Goal: Information Seeking & Learning: Learn about a topic

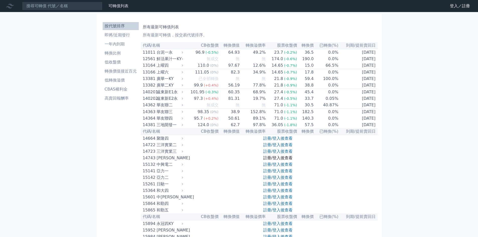
click at [271, 160] on link "註冊/登入後查看" at bounding box center [277, 158] width 29 height 5
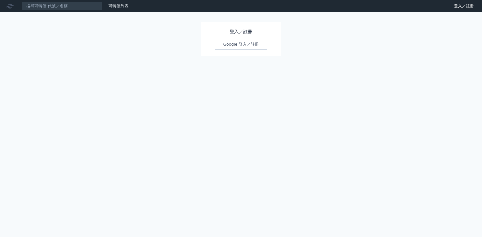
click at [251, 45] on link "Google 登入／註冊" at bounding box center [241, 44] width 52 height 11
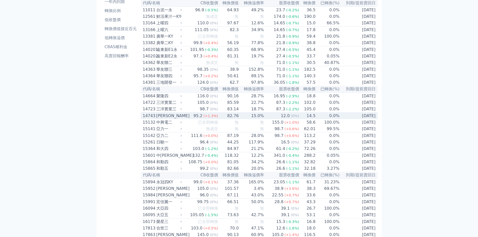
scroll to position [50, 0]
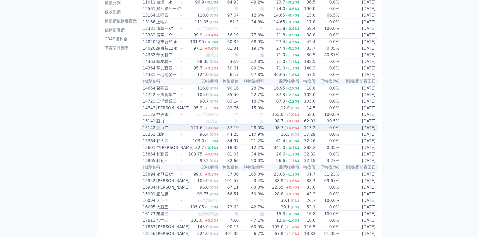
click at [238, 131] on td "87.19" at bounding box center [228, 128] width 21 height 7
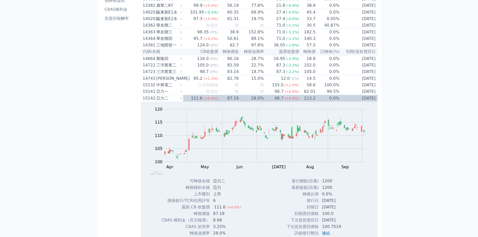
scroll to position [151, 0]
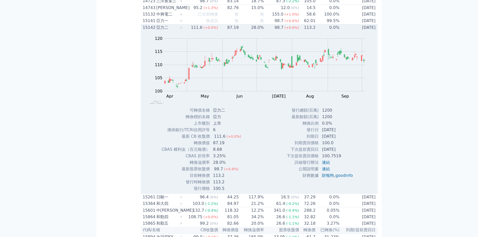
click at [319, 31] on td "0.0%" at bounding box center [328, 27] width 24 height 7
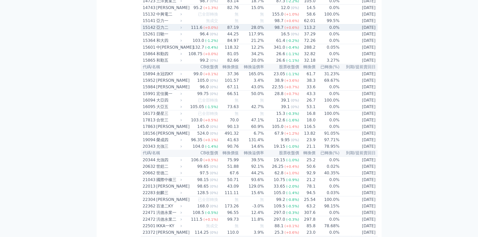
click at [319, 31] on td "0.0%" at bounding box center [328, 27] width 24 height 7
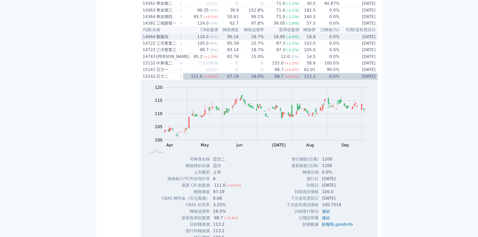
scroll to position [100, 0]
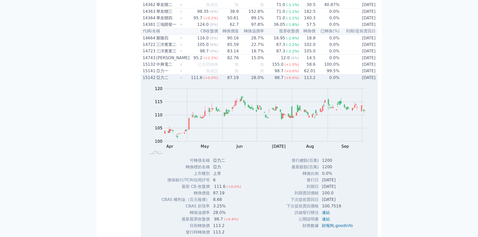
click at [334, 81] on td "0.0%" at bounding box center [328, 78] width 24 height 7
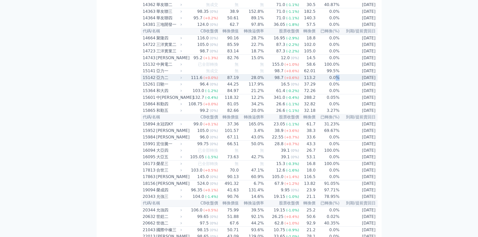
click at [334, 81] on td "0.0%" at bounding box center [328, 78] width 24 height 7
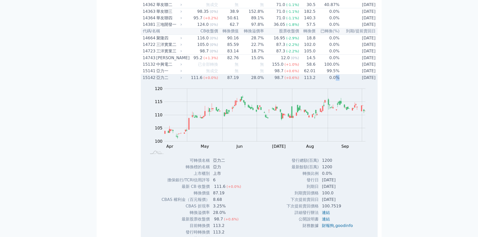
scroll to position [125, 0]
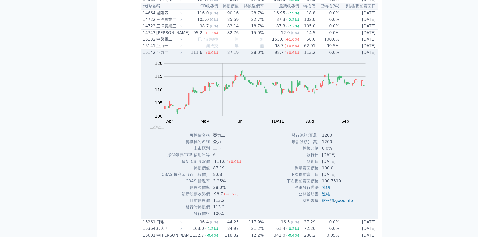
click at [287, 55] on span "(+0.6%)" at bounding box center [292, 53] width 15 height 4
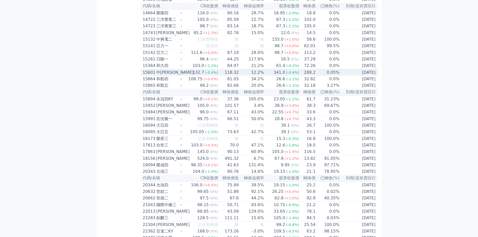
click at [322, 76] on td "0.05%" at bounding box center [328, 72] width 24 height 7
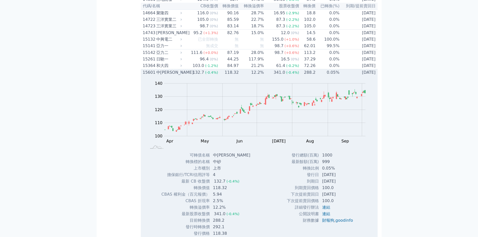
click at [322, 76] on td "0.05%" at bounding box center [328, 72] width 24 height 7
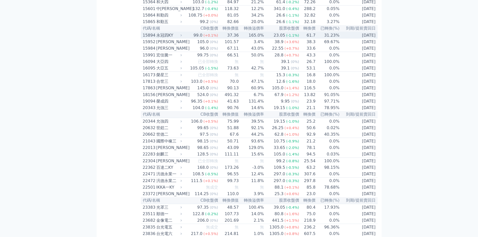
scroll to position [201, 0]
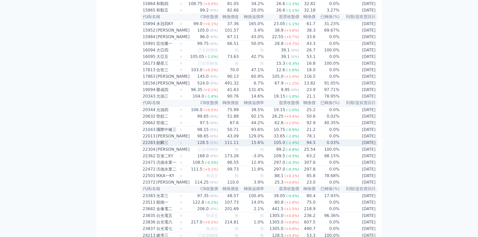
click at [345, 146] on td "[DATE]" at bounding box center [359, 143] width 38 height 7
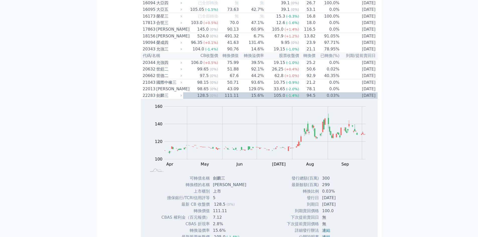
scroll to position [251, 0]
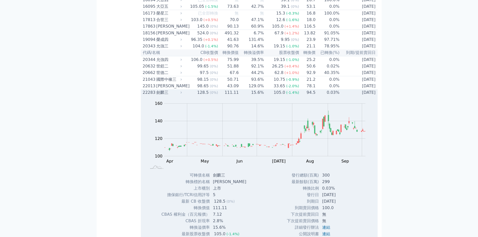
click at [334, 96] on td "0.03%" at bounding box center [328, 92] width 24 height 7
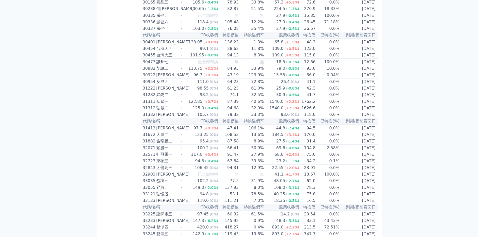
scroll to position [728, 0]
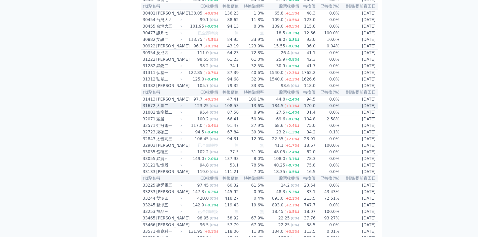
click at [345, 109] on td "[DATE]" at bounding box center [359, 106] width 38 height 7
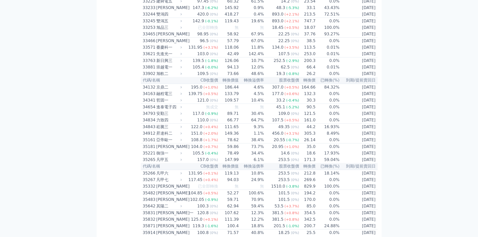
scroll to position [1104, 0]
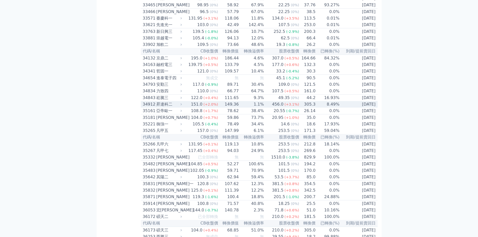
click at [358, 108] on td "[DATE]" at bounding box center [359, 104] width 38 height 7
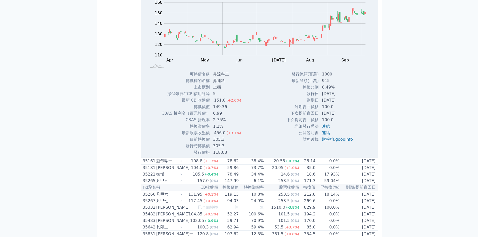
scroll to position [1229, 0]
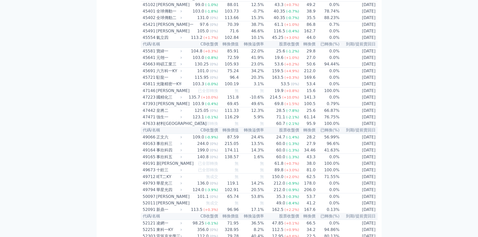
scroll to position [1556, 0]
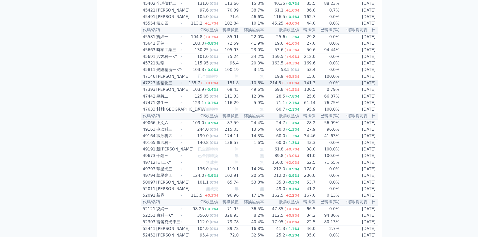
click at [363, 86] on td "[DATE]" at bounding box center [359, 83] width 38 height 7
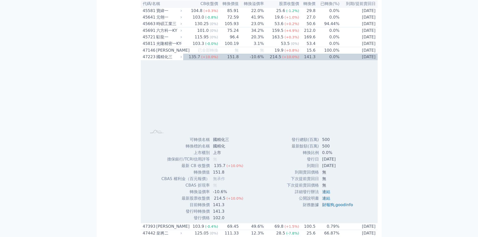
scroll to position [1631, 0]
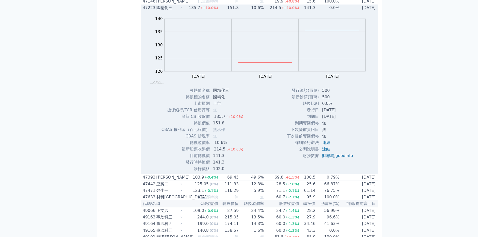
click at [321, 11] on td "0.0%" at bounding box center [328, 8] width 24 height 7
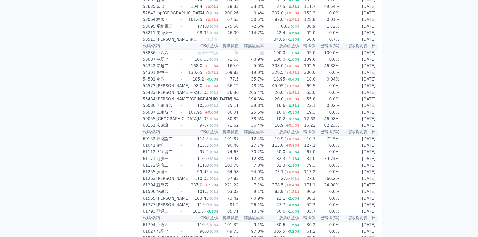
scroll to position [1807, 0]
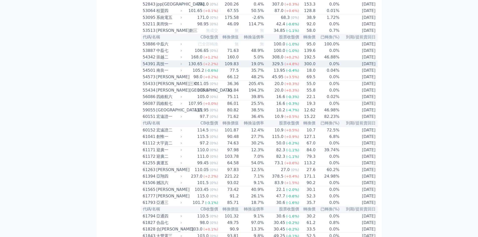
click at [362, 67] on td "[DATE]" at bounding box center [359, 64] width 38 height 7
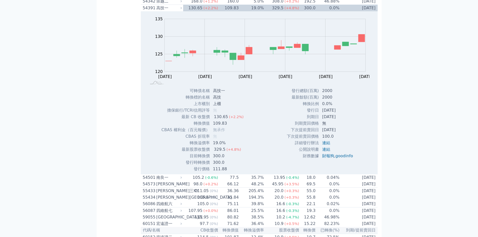
scroll to position [1907, 0]
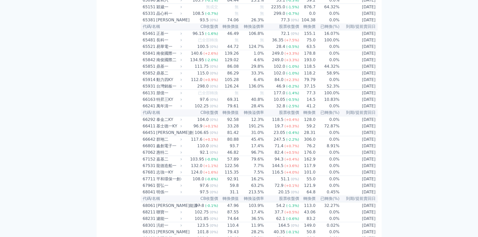
scroll to position [2359, 0]
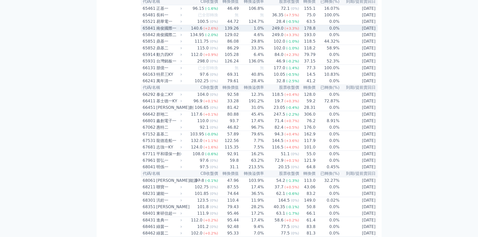
click at [347, 32] on td "[DATE]" at bounding box center [359, 28] width 38 height 7
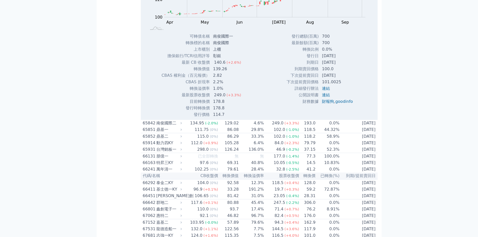
scroll to position [2434, 0]
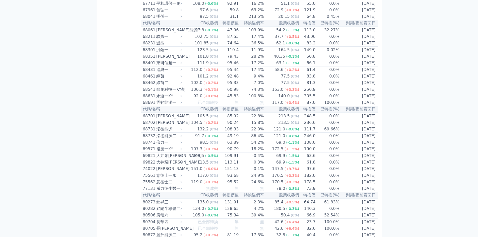
scroll to position [2534, 0]
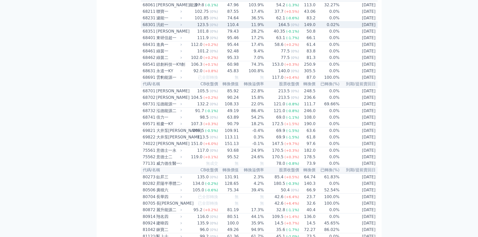
click at [340, 28] on td "[DATE]" at bounding box center [359, 25] width 38 height 7
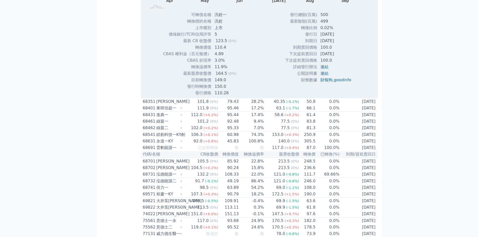
scroll to position [2635, 0]
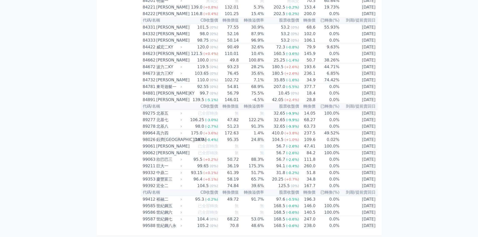
scroll to position [3074, 0]
click at [366, 184] on td "[DATE]" at bounding box center [359, 186] width 38 height 7
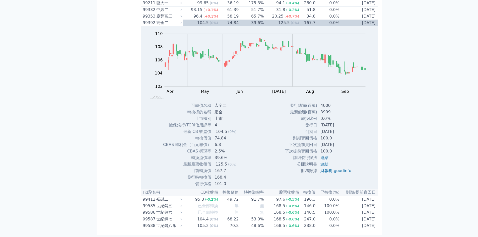
scroll to position [3150, 0]
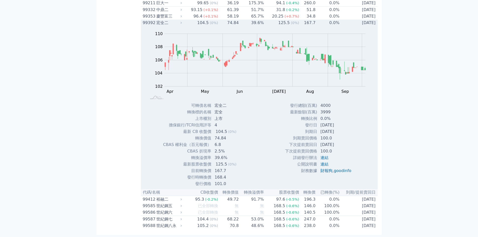
click at [367, 26] on td "[DATE]" at bounding box center [359, 23] width 38 height 7
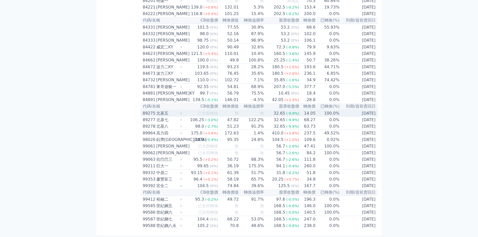
scroll to position [3074, 0]
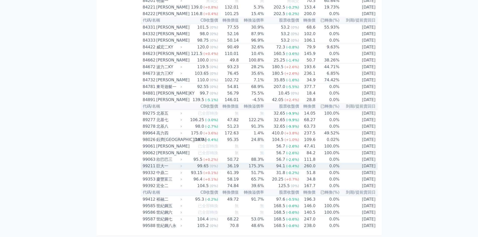
click at [369, 165] on td "[DATE]" at bounding box center [359, 166] width 38 height 7
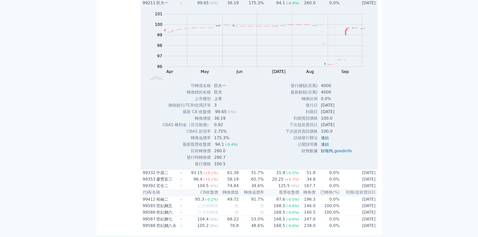
click at [340, 6] on td "[DATE]" at bounding box center [359, 3] width 38 height 7
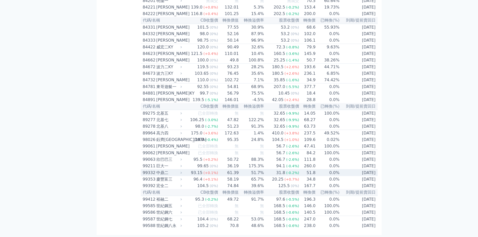
click at [351, 170] on td "[DATE]" at bounding box center [359, 173] width 38 height 7
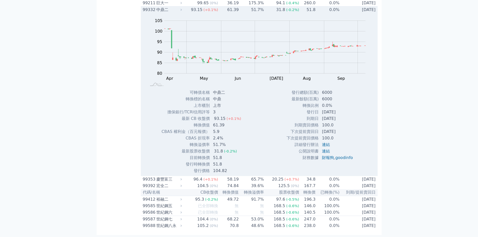
click at [319, 13] on td "0.0%" at bounding box center [328, 10] width 24 height 7
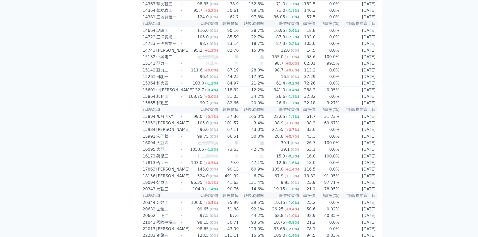
scroll to position [125, 0]
